Goal: Task Accomplishment & Management: Use online tool/utility

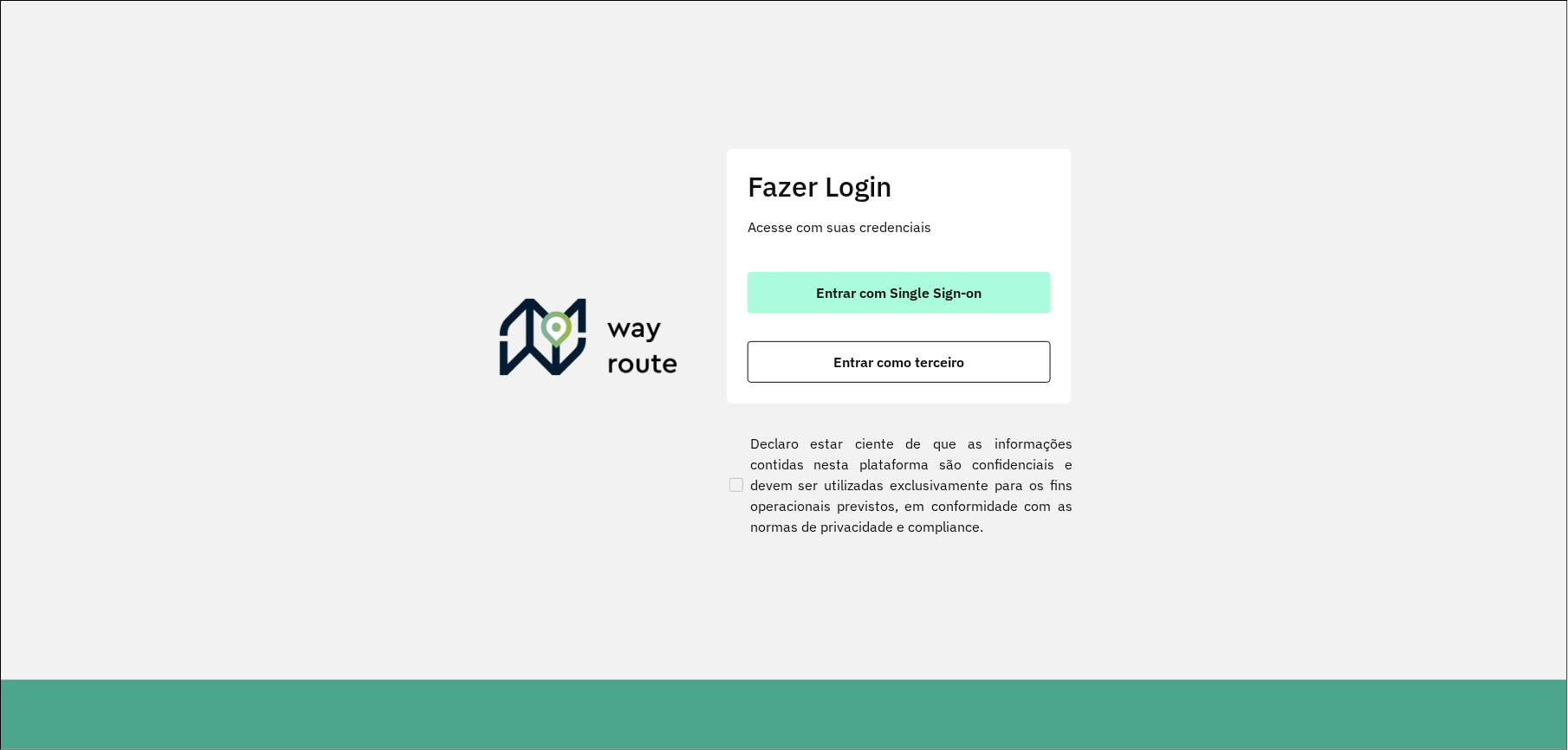
click at [814, 279] on button "Entrar com Single Sign-on" at bounding box center [899, 293] width 303 height 42
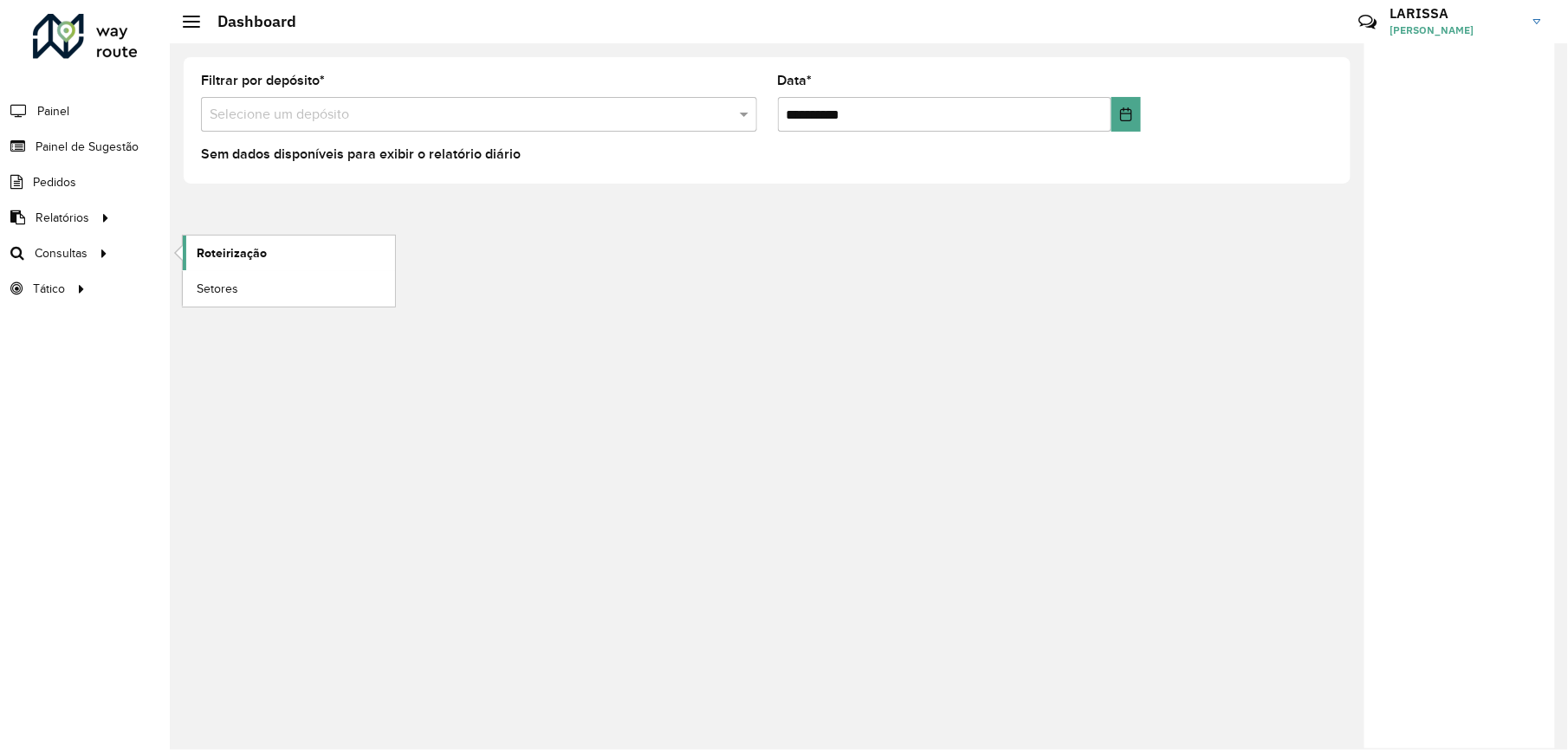
click at [197, 250] on span "Roteirização" at bounding box center [232, 254] width 70 height 19
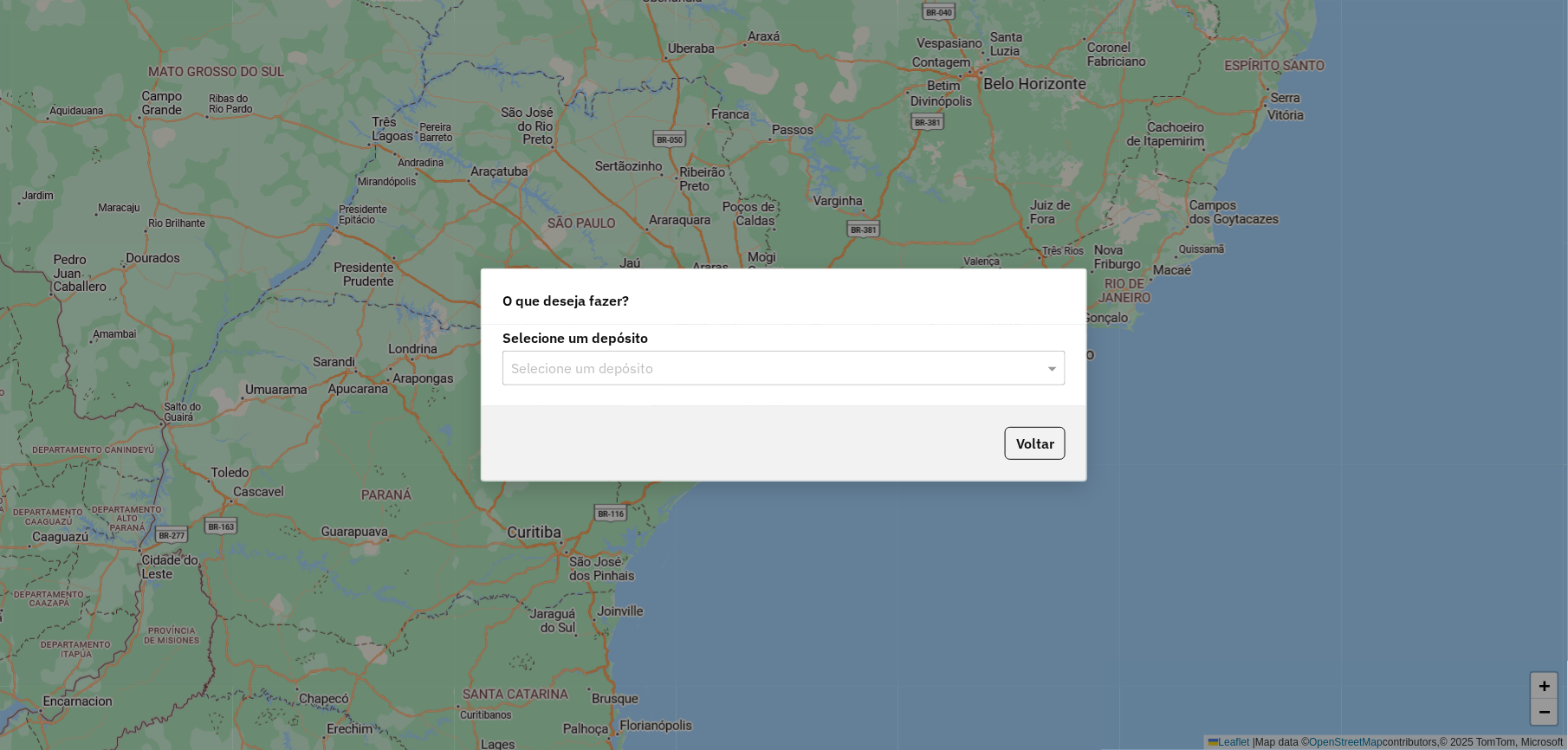
click at [736, 375] on div "Selecione um depósito" at bounding box center [784, 369] width 564 height 35
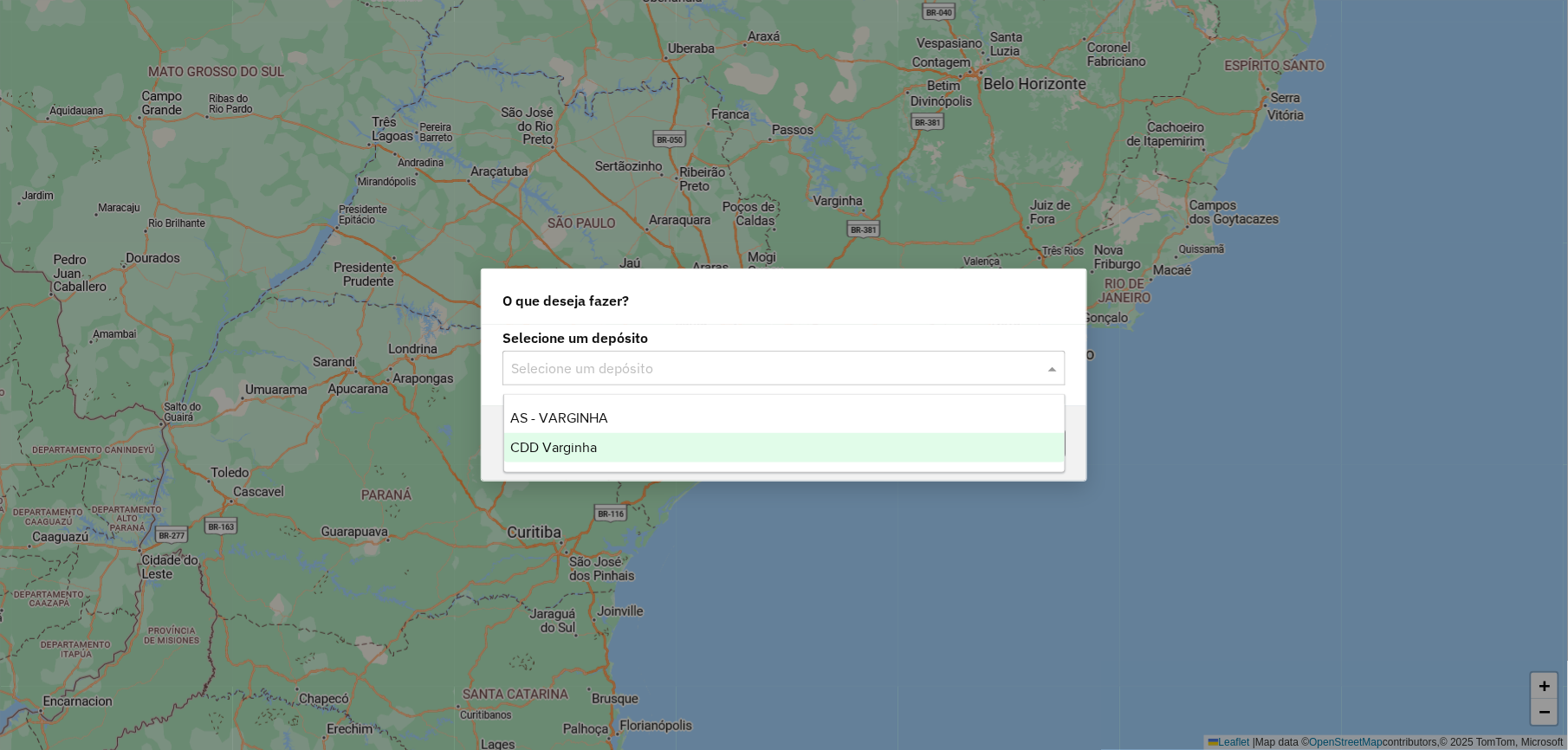
click at [665, 439] on div "CDD Varginha" at bounding box center [784, 448] width 561 height 29
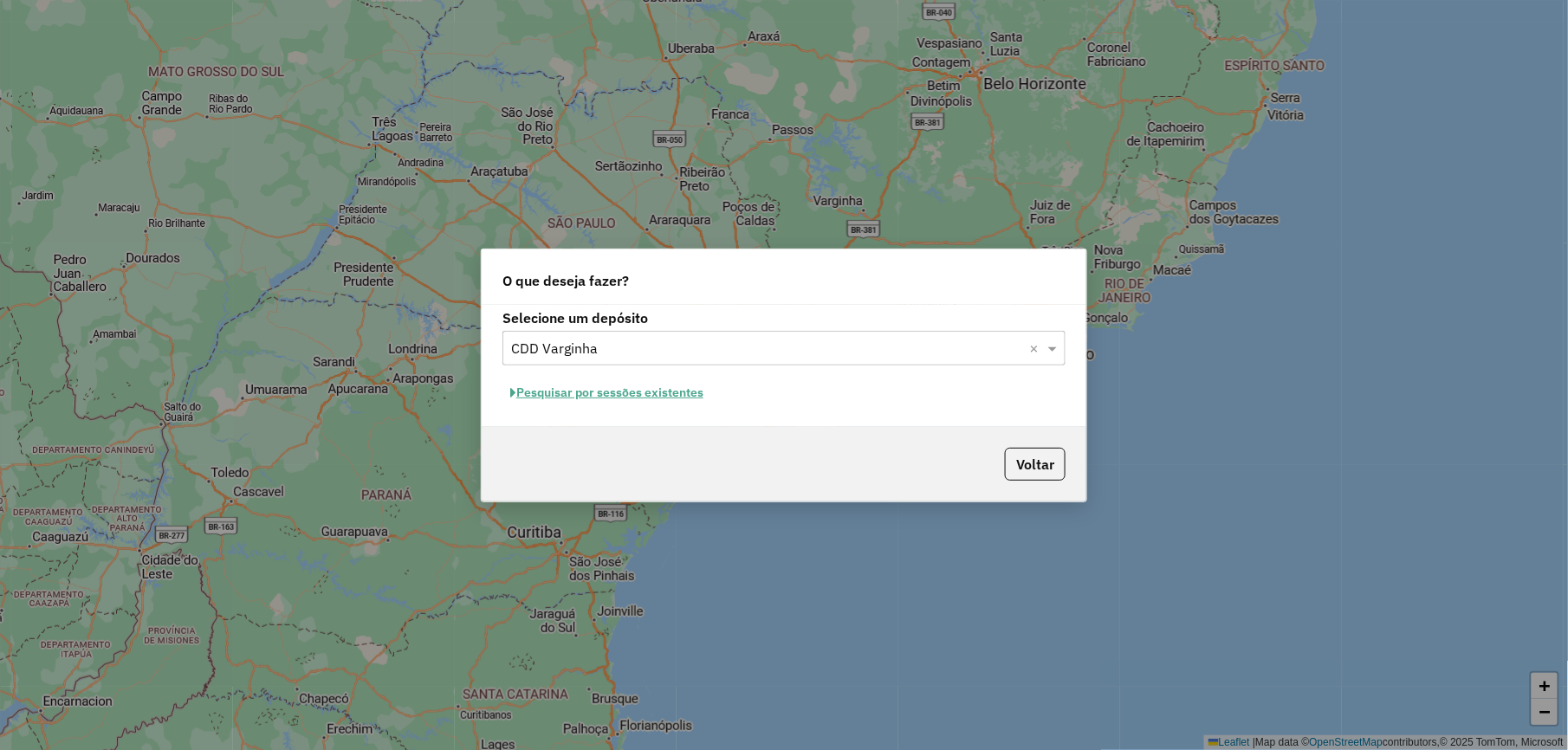
click at [638, 384] on button "Pesquisar por sessões existentes" at bounding box center [607, 393] width 209 height 27
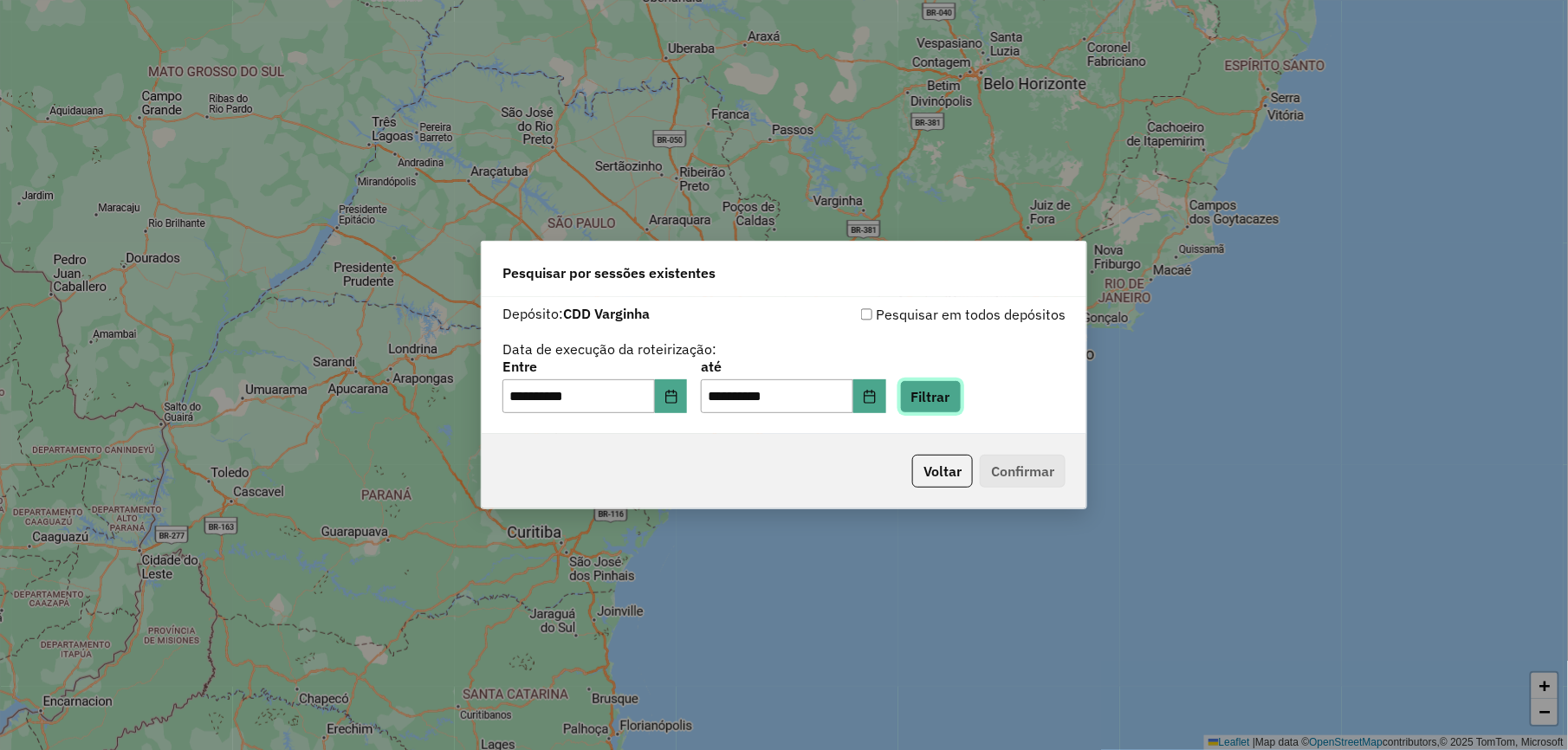
click at [948, 392] on button "Filtrar" at bounding box center [930, 397] width 61 height 33
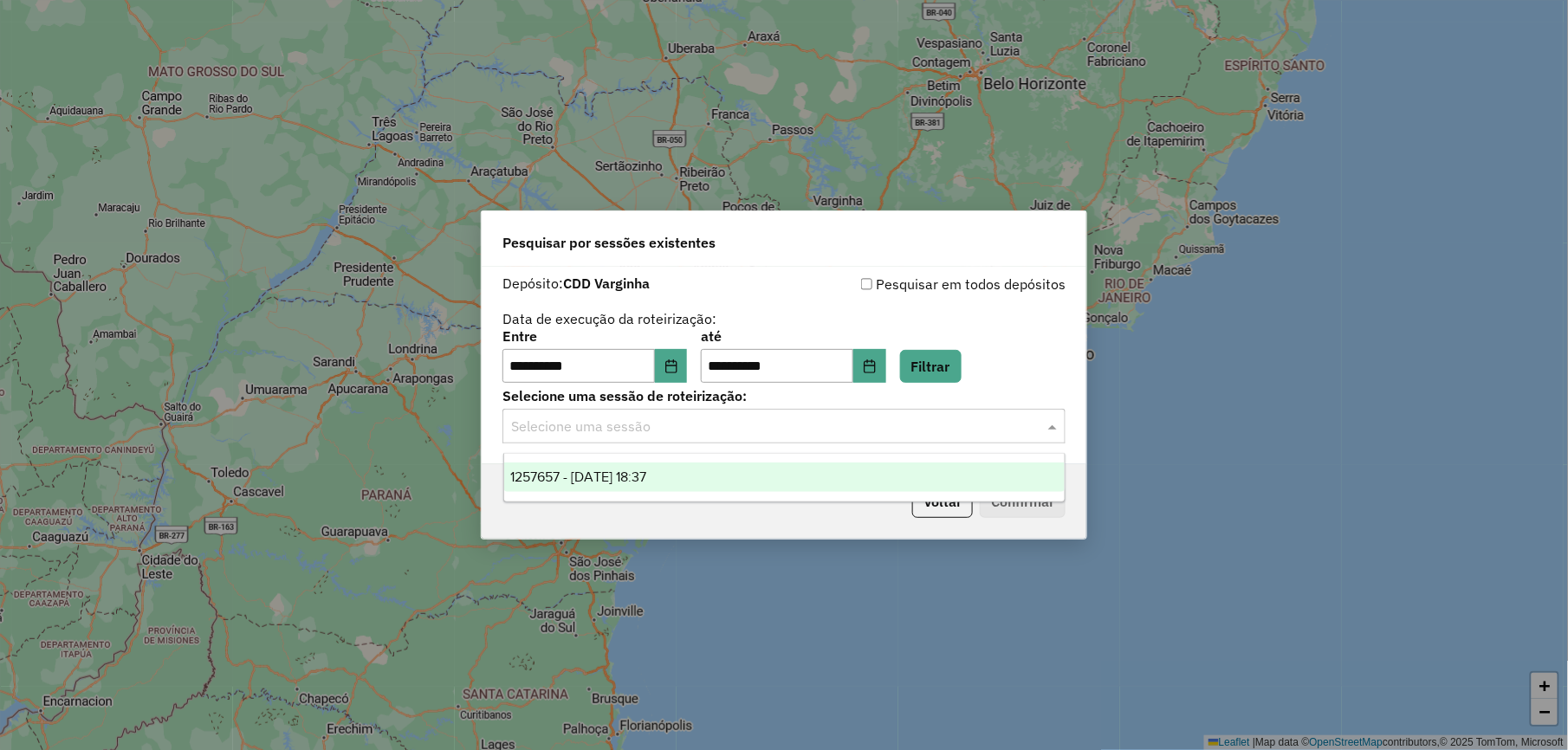
click at [1006, 416] on input "text" at bounding box center [766, 426] width 511 height 20
click at [908, 479] on div "1257657 - 02/09/2025 18:37" at bounding box center [784, 477] width 561 height 29
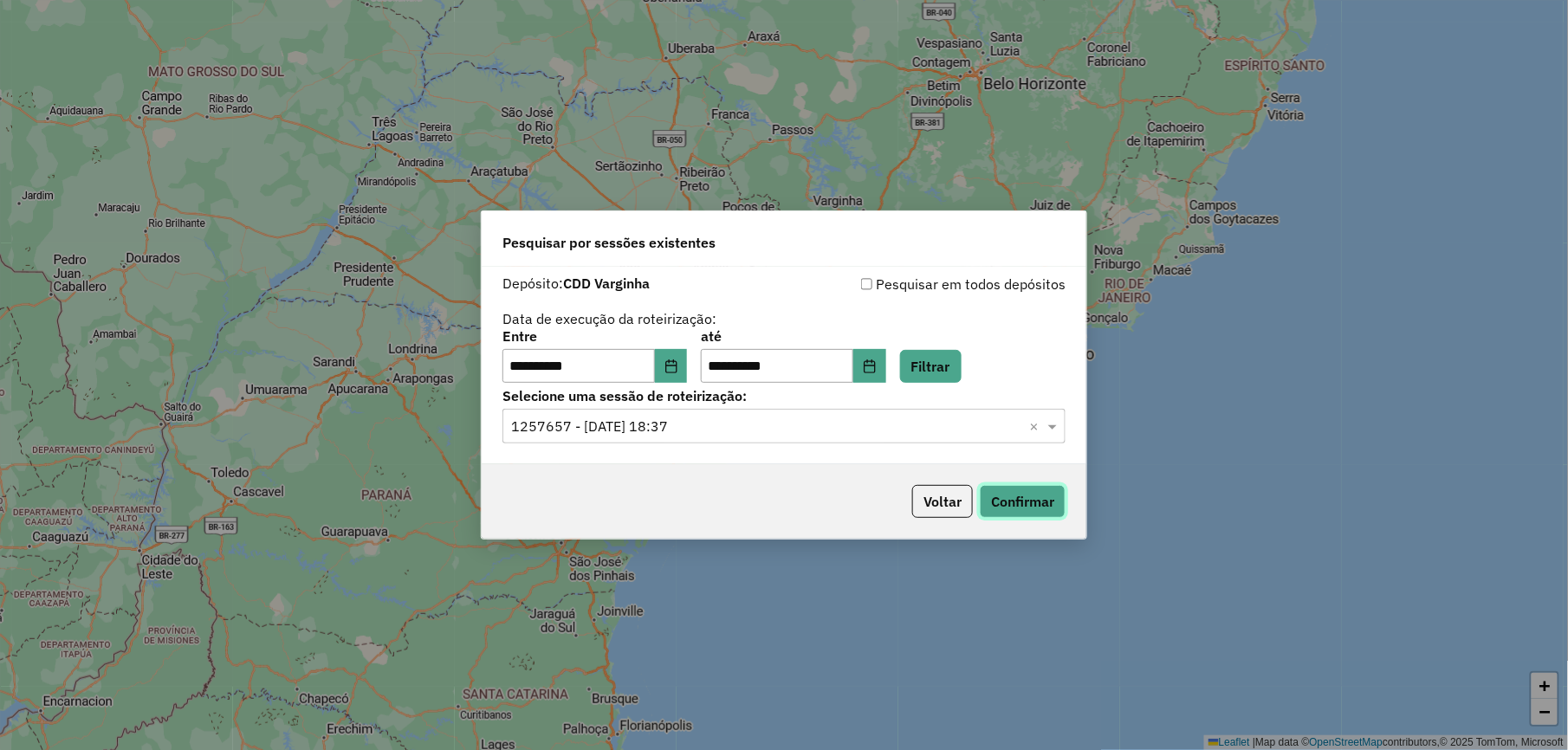
click at [1013, 504] on button "Confirmar" at bounding box center [1023, 502] width 86 height 33
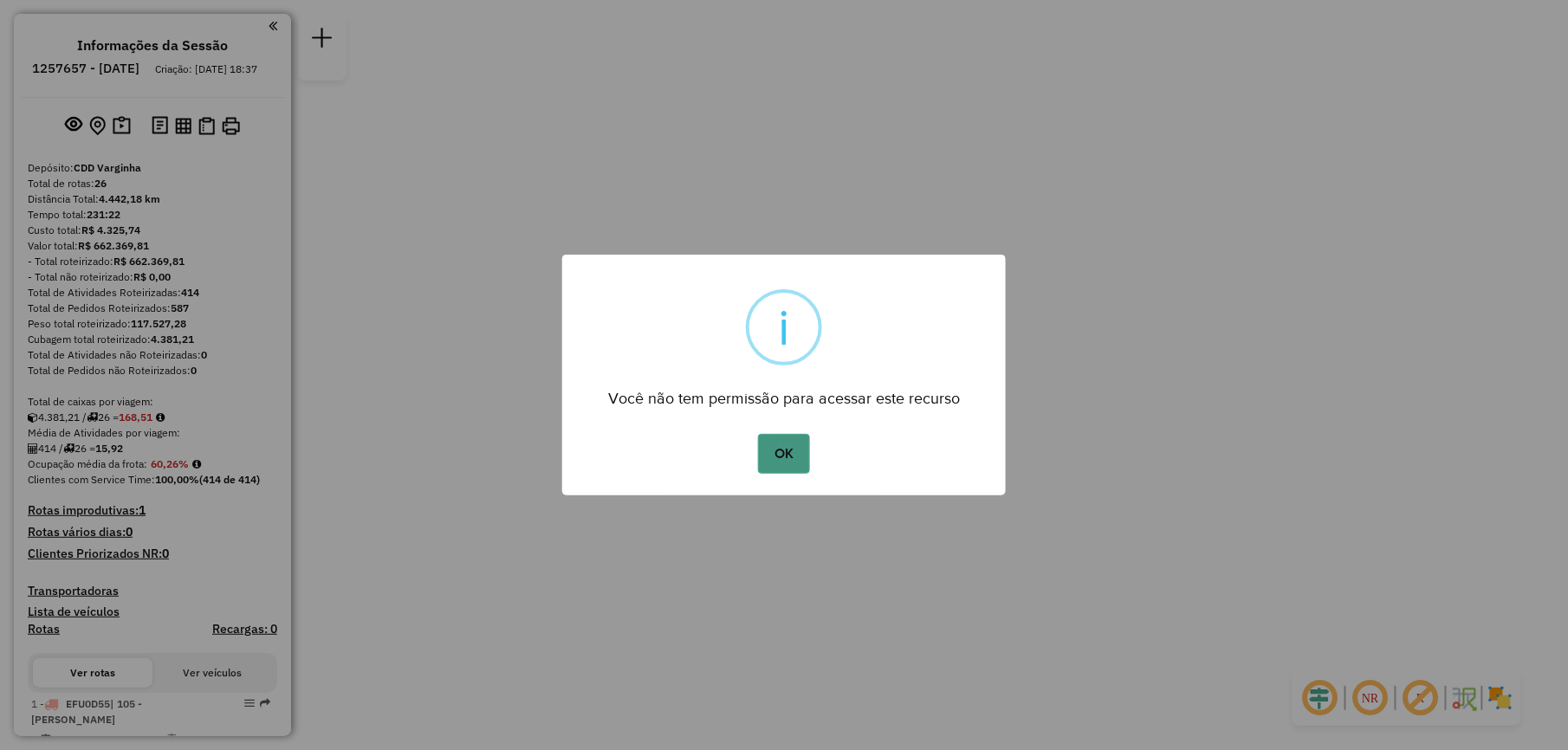
click at [790, 459] on button "OK" at bounding box center [783, 454] width 51 height 40
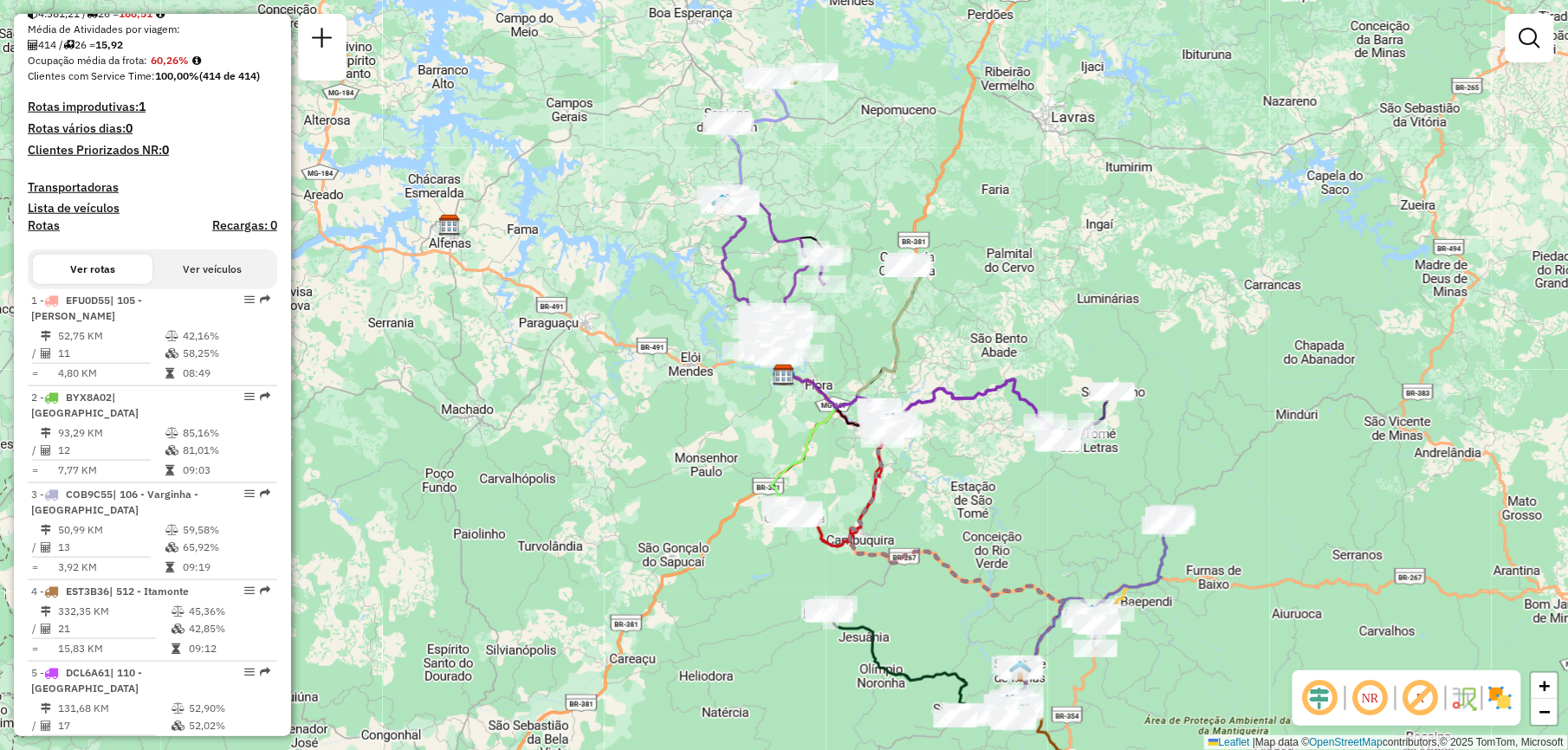
scroll to position [58, 0]
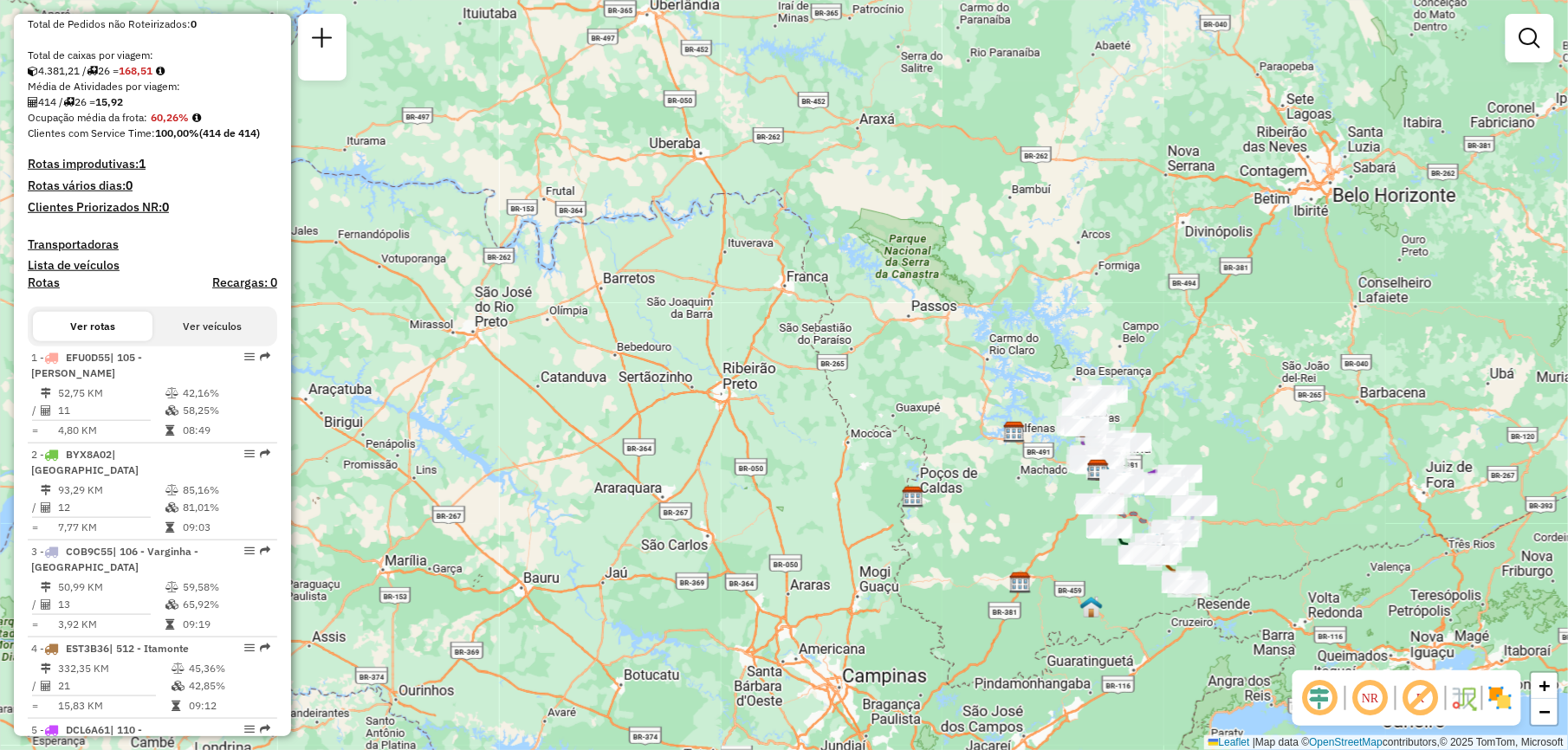
scroll to position [462, 0]
